Goal: Register for event/course: Sign up to attend an event or enroll in a course

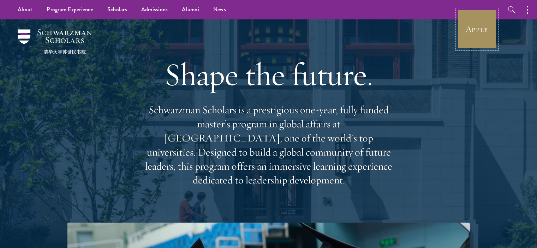
click at [480, 38] on link "Apply" at bounding box center [477, 30] width 40 height 40
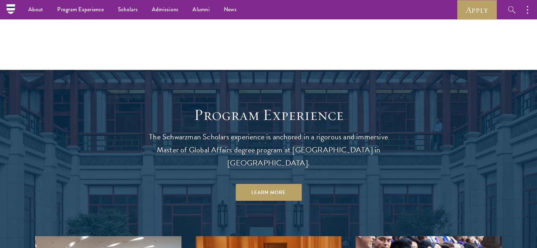
scroll to position [489, 0]
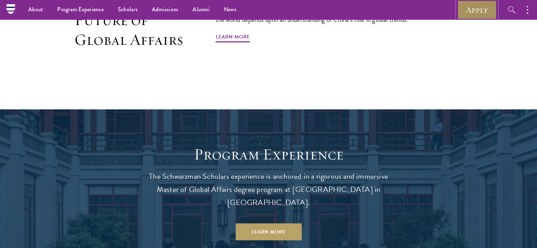
click at [463, 10] on link "Apply" at bounding box center [477, 9] width 40 height 19
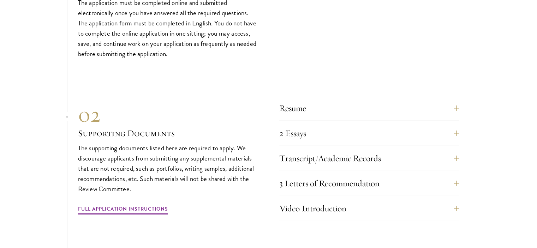
scroll to position [2326, 0]
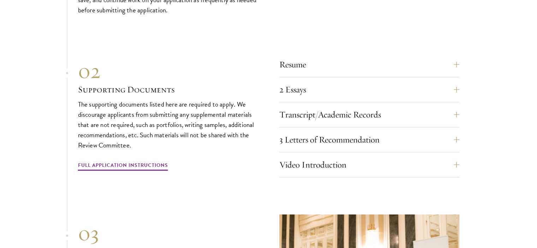
drag, startPoint x: 0, startPoint y: 0, endPoint x: 145, endPoint y: 179, distance: 230.4
click at [145, 179] on div "01 Online Application 01 Online Application The application must be completed o…" at bounding box center [268, 131] width 381 height 437
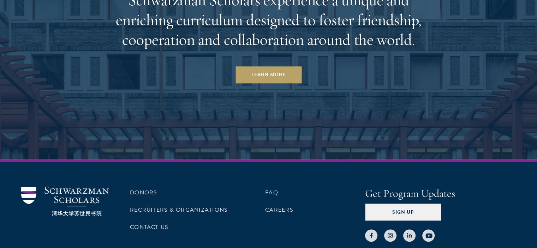
scroll to position [3631, 0]
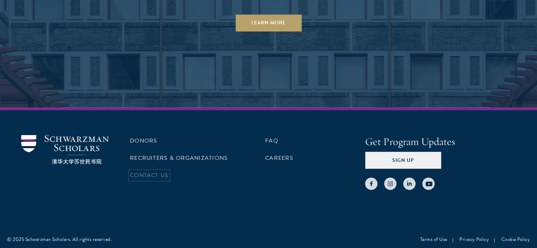
click at [163, 171] on link "Contact Us" at bounding box center [149, 175] width 38 height 8
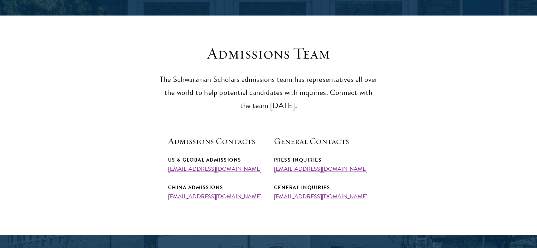
scroll to position [166, 0]
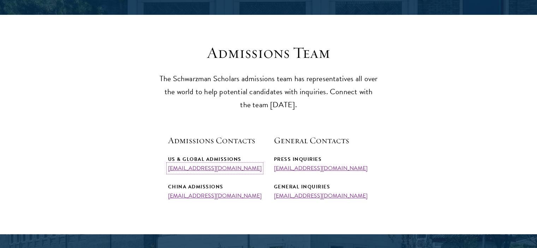
click at [224, 169] on link "admissions@schwarzmanscholars.org" at bounding box center [215, 168] width 94 height 8
click at [331, 198] on link "info@schwarzmanscholars.org" at bounding box center [321, 196] width 94 height 8
